Goal: Navigation & Orientation: Find specific page/section

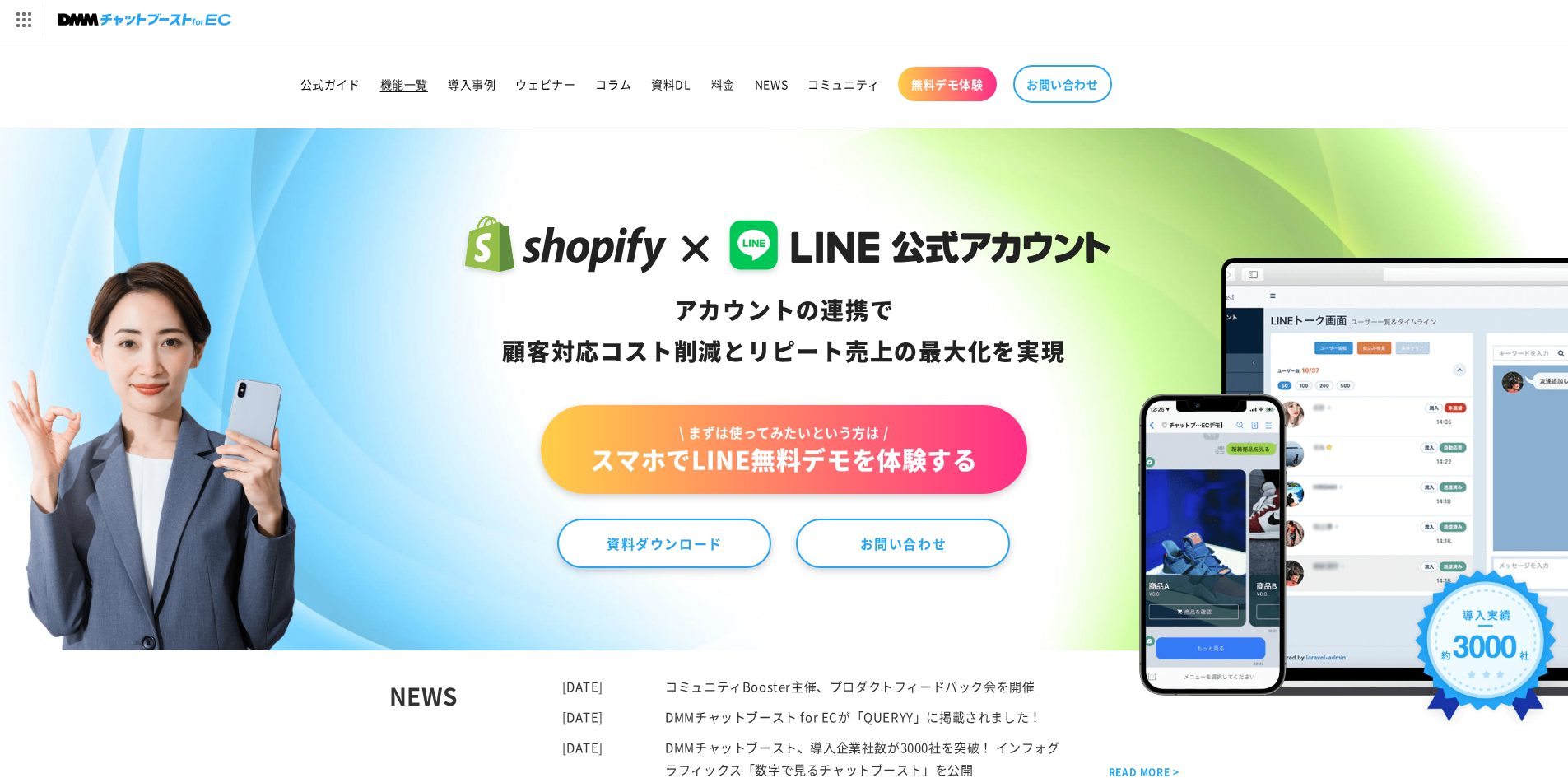
click at [389, 78] on span "機能一覧" at bounding box center [404, 84] width 48 height 15
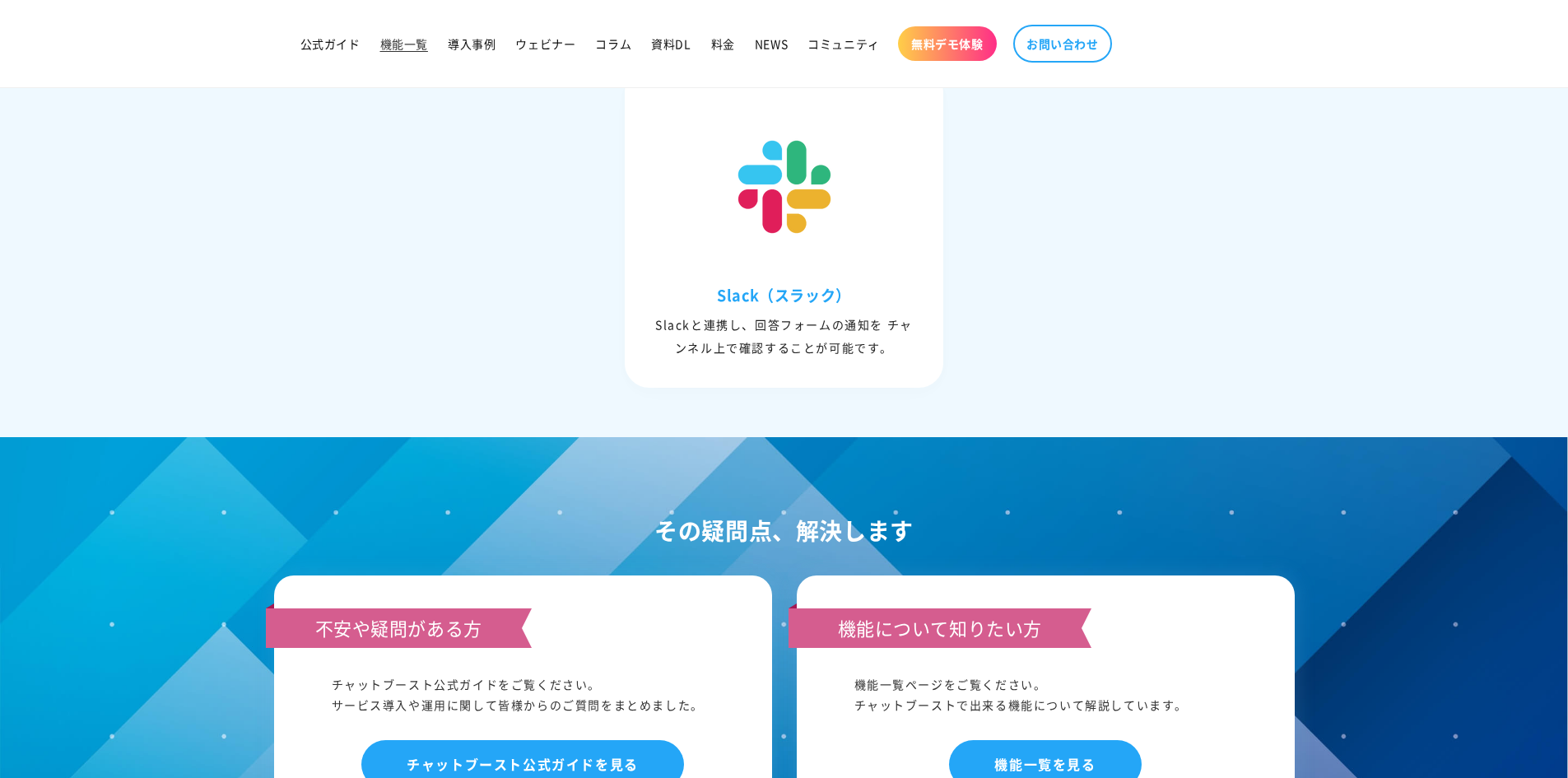
scroll to position [7927, 0]
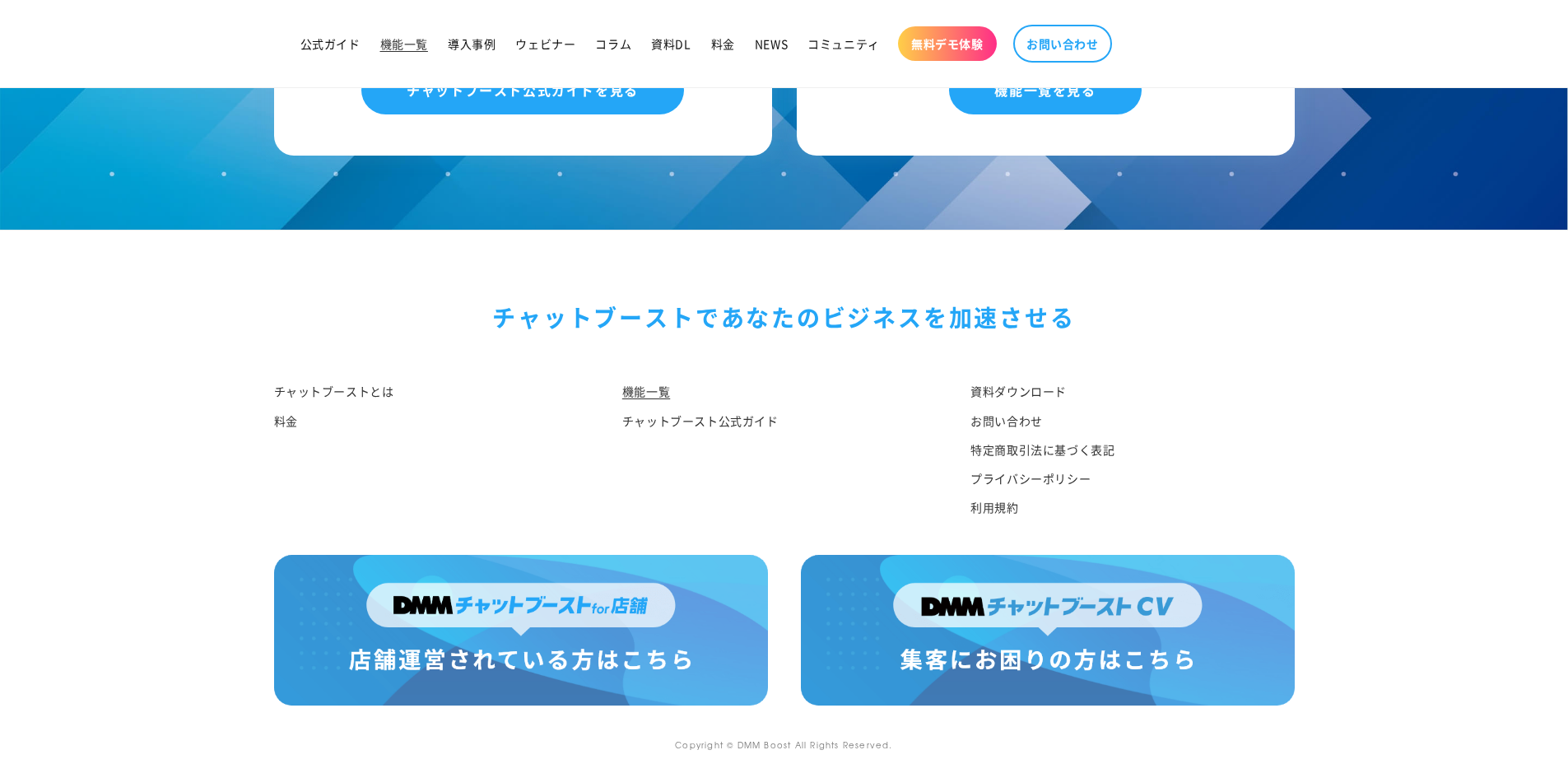
click at [527, 632] on img at bounding box center [521, 630] width 493 height 150
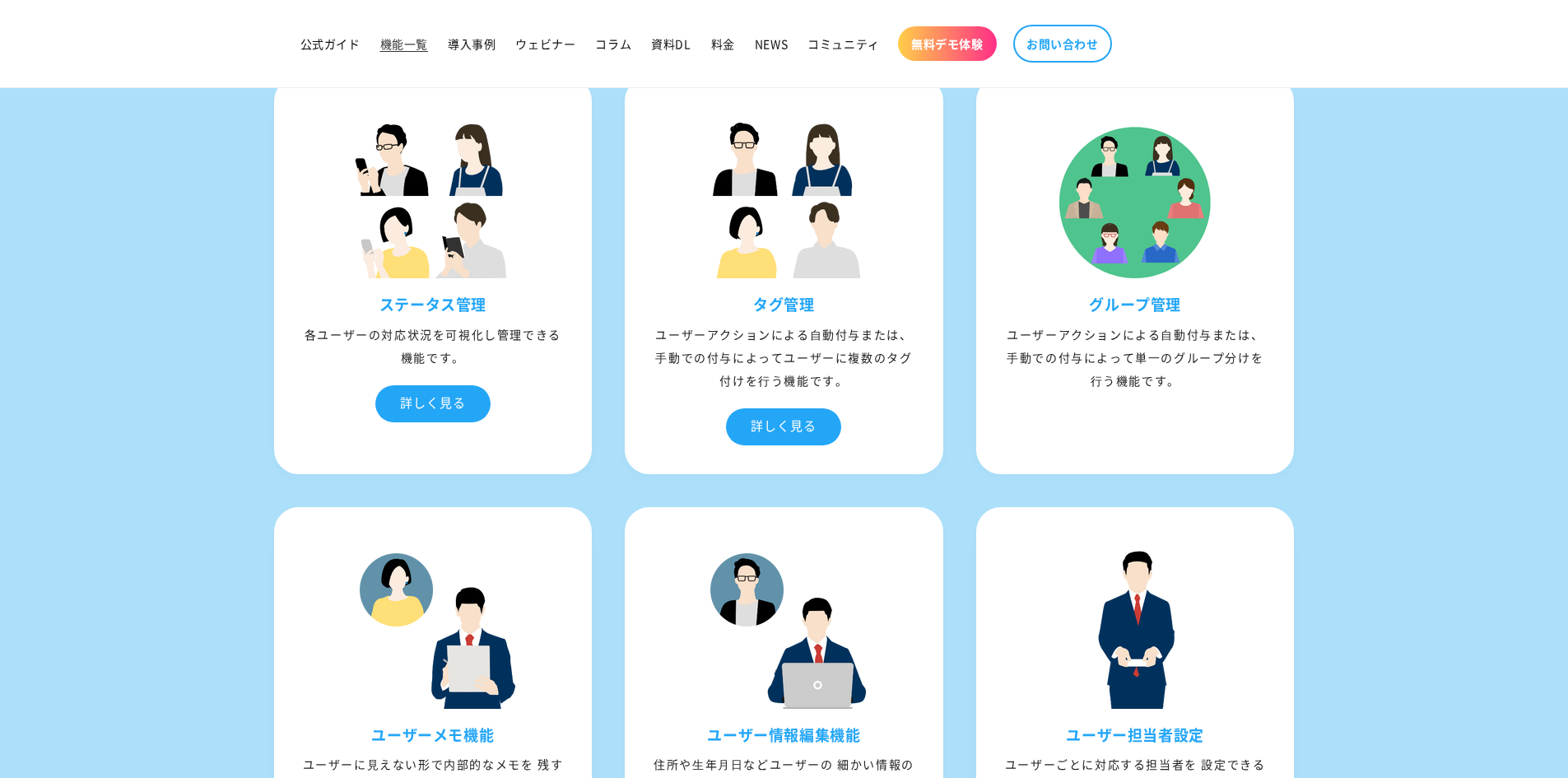
scroll to position [2747, 0]
